Goal: Obtain resource: Obtain resource

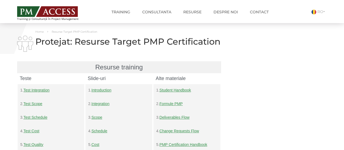
click at [165, 90] on link "Student Handbook" at bounding box center [175, 90] width 32 height 4
click at [40, 11] on img at bounding box center [47, 11] width 61 height 11
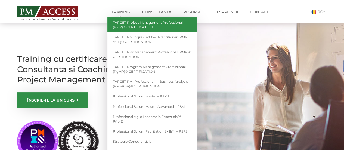
click at [136, 21] on link "TARGET Project Management Professional (PMP)® CERTIFICATION" at bounding box center [152, 24] width 90 height 15
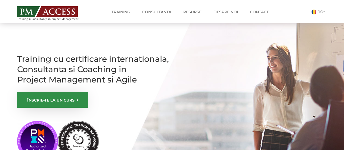
scroll to position [109, 0]
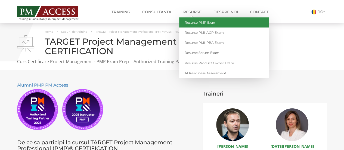
click at [204, 25] on link "Resurse PMP Exam" at bounding box center [224, 22] width 90 height 10
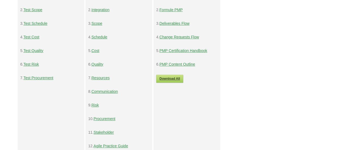
scroll to position [81, 0]
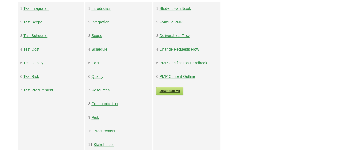
click at [186, 65] on link "PMP Certification Handbook" at bounding box center [183, 63] width 48 height 4
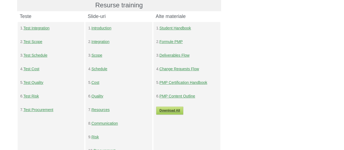
scroll to position [54, 0]
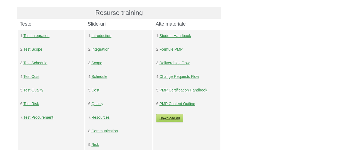
click at [174, 51] on link "Formule PMP" at bounding box center [170, 49] width 23 height 4
click at [174, 63] on link "Deliverables Flow" at bounding box center [174, 63] width 30 height 4
